Goal: Find specific page/section: Find specific page/section

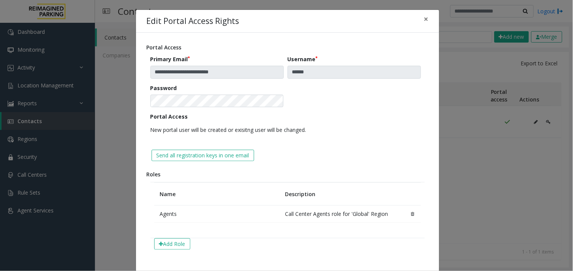
scroll to position [36, 0]
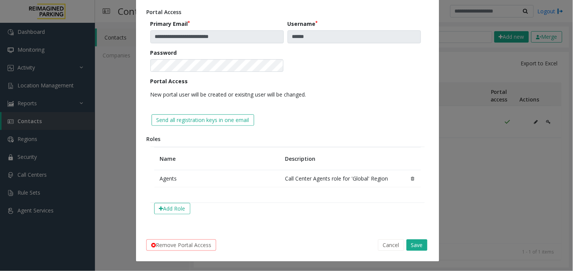
click at [100, 100] on div "**********" at bounding box center [286, 135] width 573 height 271
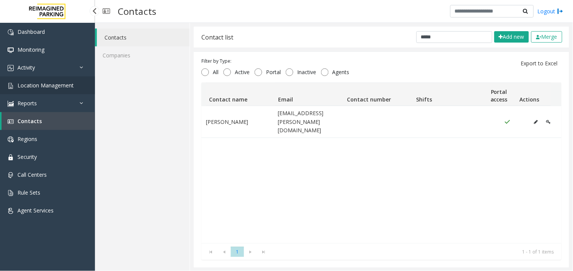
click at [44, 85] on span "Location Management" at bounding box center [45, 85] width 56 height 7
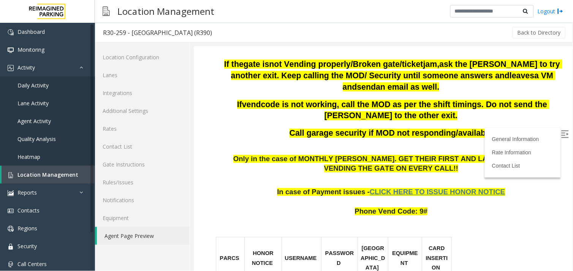
scroll to position [253, 0]
